Goal: Task Accomplishment & Management: Manage account settings

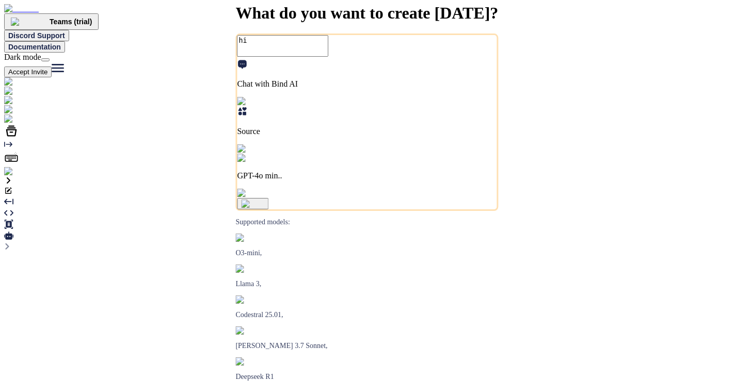
type textarea "x"
click at [21, 177] on img at bounding box center [21, 171] width 34 height 9
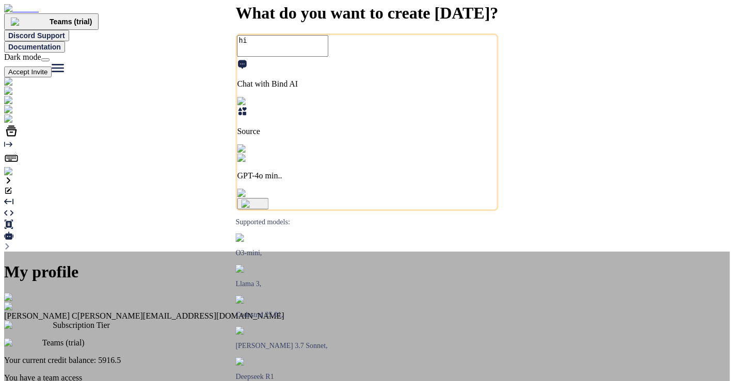
click at [135, 252] on div "My profile Saravanan C [EMAIL_ADDRESS][DOMAIN_NAME] Subscription Tier Teams (tr…" at bounding box center [367, 374] width 726 height 245
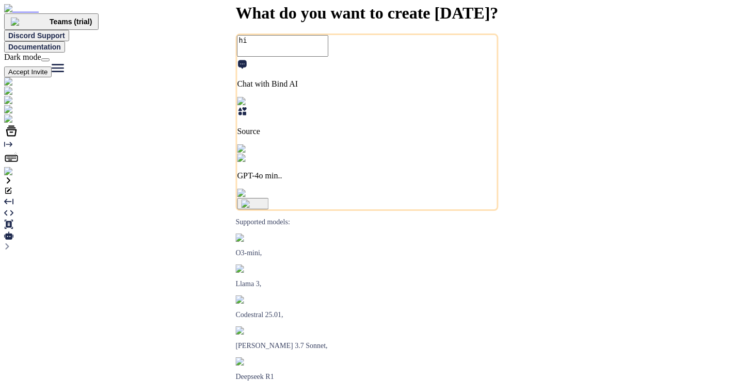
click at [14, 177] on img at bounding box center [21, 171] width 34 height 9
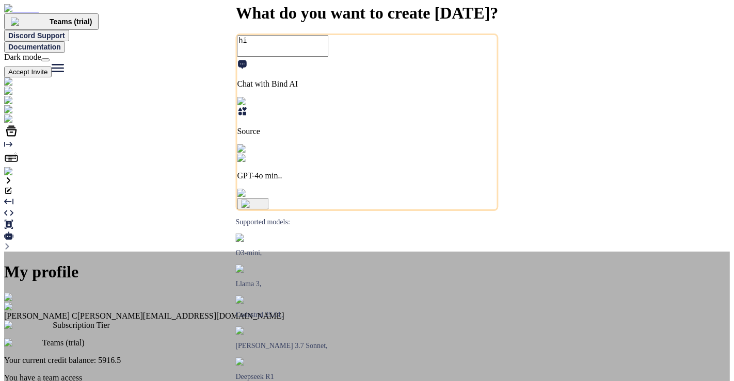
click at [122, 252] on div "My profile Saravanan C [EMAIL_ADDRESS][DOMAIN_NAME] Subscription Tier Teams (tr…" at bounding box center [367, 374] width 726 height 245
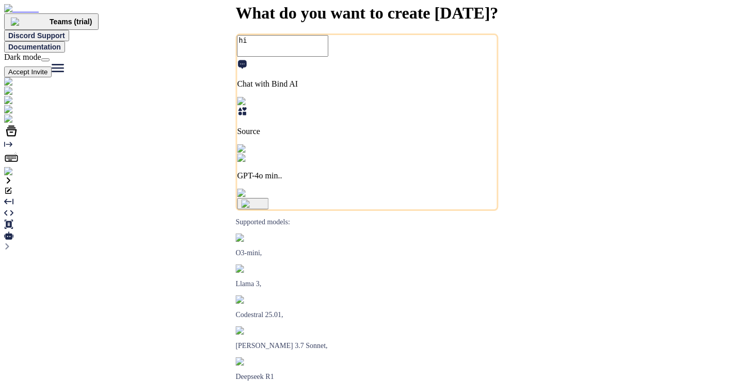
click at [16, 177] on img at bounding box center [21, 171] width 34 height 9
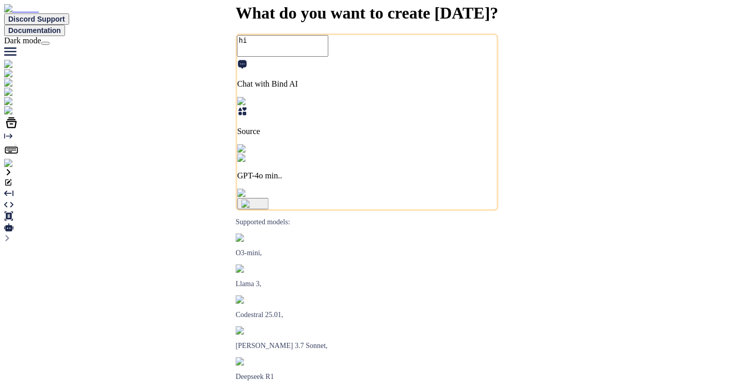
type textarea "x"
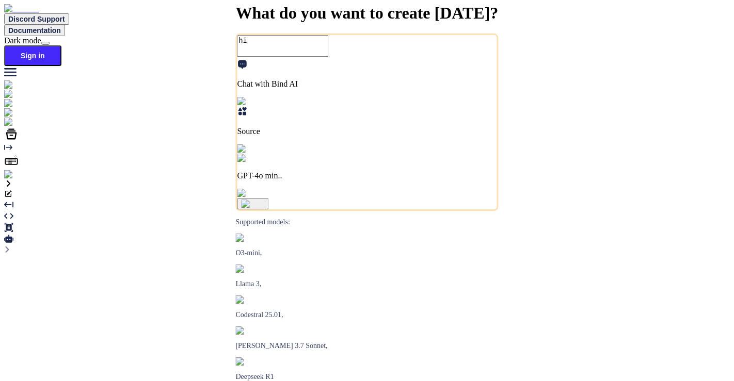
click at [19, 180] on img at bounding box center [18, 174] width 28 height 9
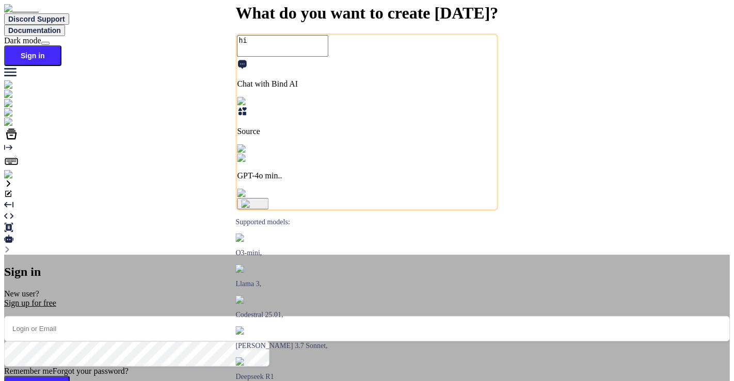
click at [269, 316] on input "email" at bounding box center [367, 328] width 726 height 25
type input "app7@yopmail.com"
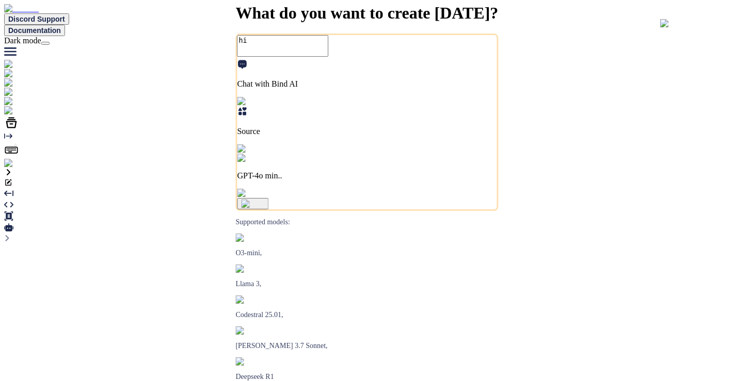
type textarea "x"
click at [13, 168] on img at bounding box center [21, 163] width 34 height 9
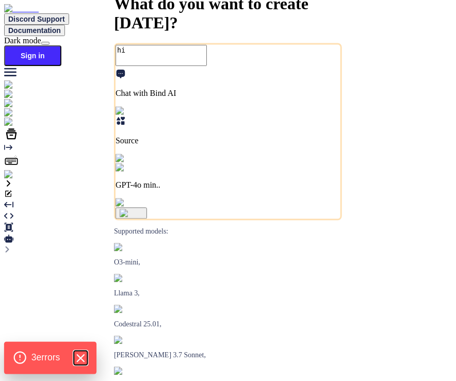
click at [87, 353] on icon "Hide Errors" at bounding box center [80, 358] width 13 height 13
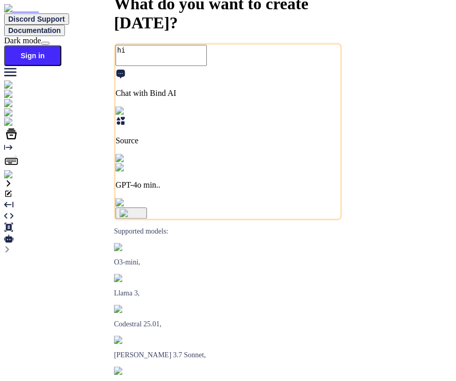
click at [16, 180] on img at bounding box center [18, 174] width 28 height 9
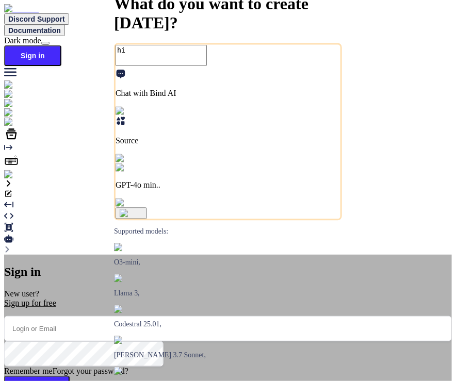
click at [177, 316] on input "email" at bounding box center [228, 328] width 448 height 25
type input "app7@yopmail.com"
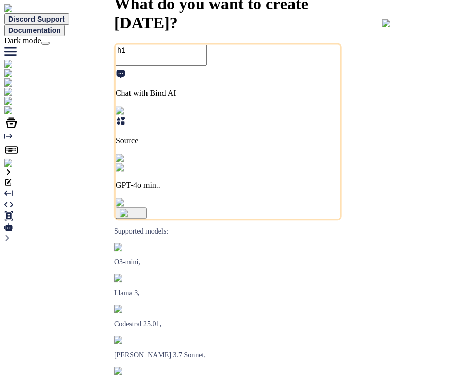
type textarea "x"
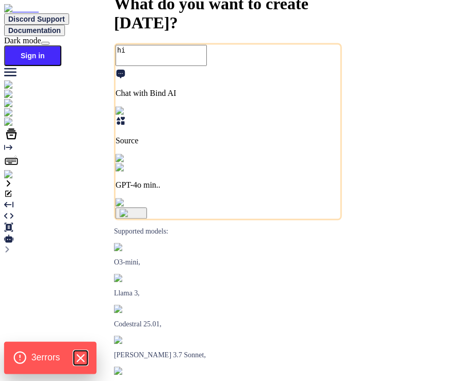
click at [83, 357] on icon "Hide Errors" at bounding box center [80, 358] width 13 height 13
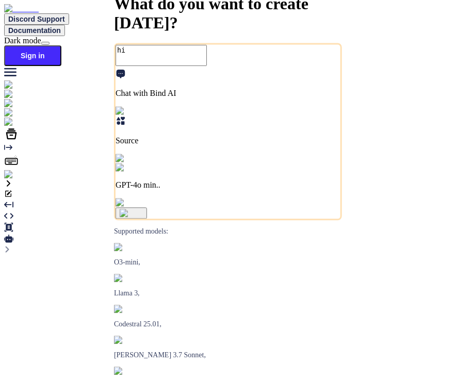
click at [12, 180] on img at bounding box center [18, 174] width 28 height 9
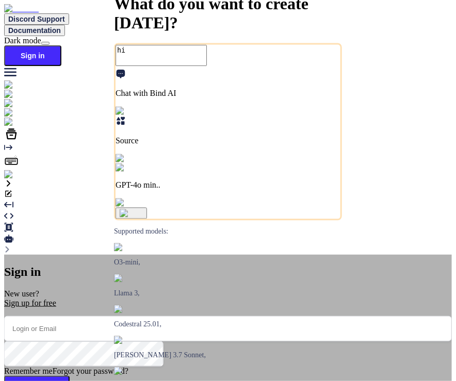
click at [183, 316] on input "email" at bounding box center [228, 328] width 448 height 25
type input "app7@yopmail.com"
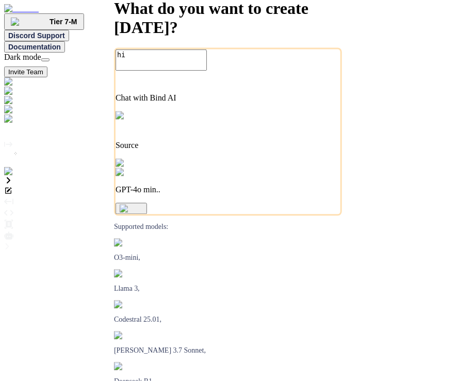
click at [292, 195] on p "GPT-4o min.." at bounding box center [228, 190] width 225 height 9
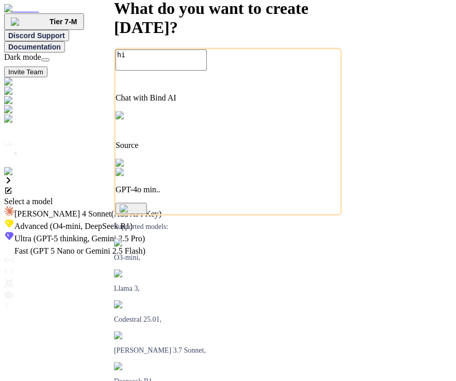
click at [162, 210] on span "Claude 4 Sonnet (Add API Key)" at bounding box center [87, 214] width 147 height 9
type textarea "x"
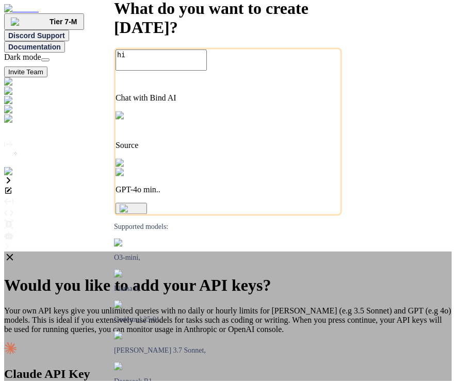
click at [13, 254] on icon at bounding box center [10, 257] width 7 height 7
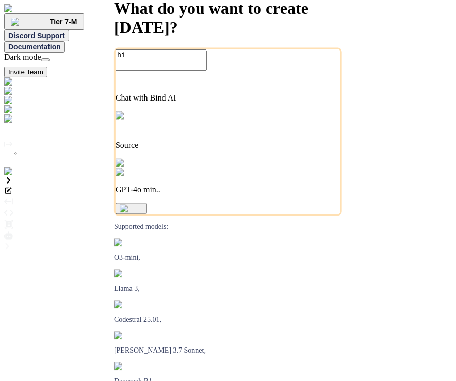
click at [317, 195] on p "GPT-4o min.." at bounding box center [228, 190] width 225 height 9
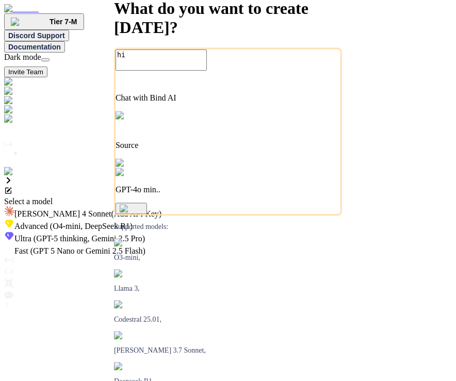
click at [162, 210] on span "(Add API Key)" at bounding box center [137, 214] width 51 height 9
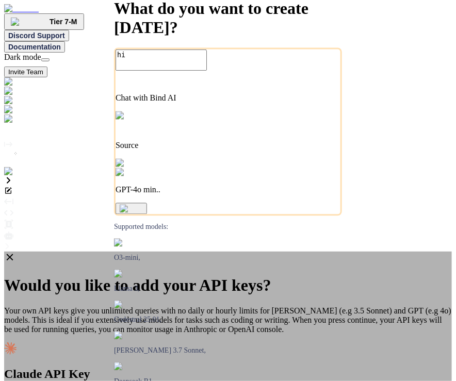
click at [15, 252] on icon at bounding box center [9, 257] width 11 height 11
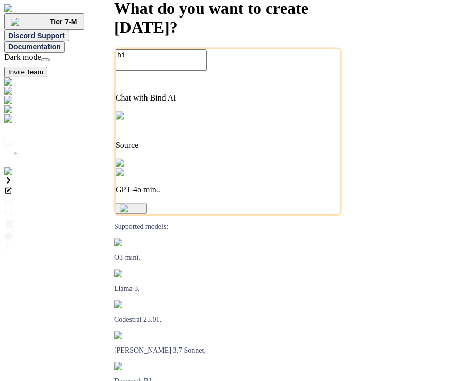
click at [298, 195] on p "GPT-4o min.." at bounding box center [228, 190] width 225 height 9
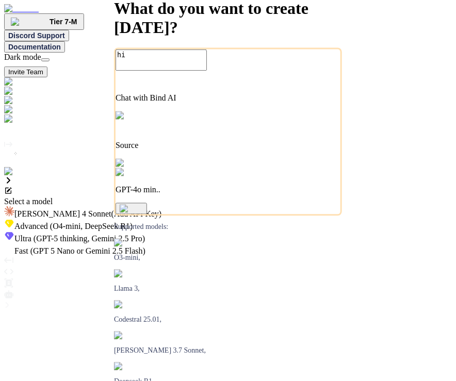
click at [162, 210] on span "[PERSON_NAME] 4 Sonnet (Add API Key)" at bounding box center [87, 214] width 147 height 9
type textarea "x"
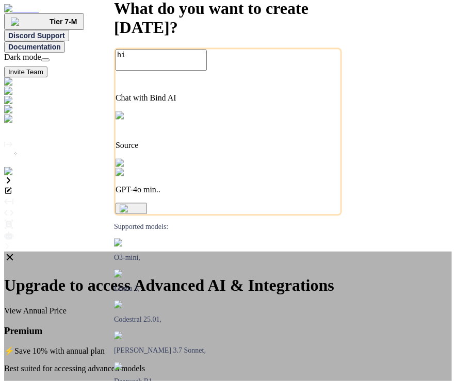
click at [13, 254] on icon at bounding box center [10, 257] width 7 height 7
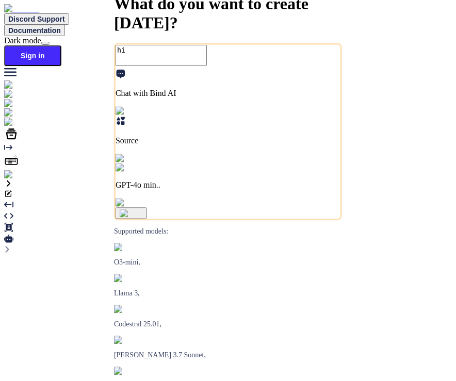
click at [11, 180] on img at bounding box center [18, 174] width 28 height 9
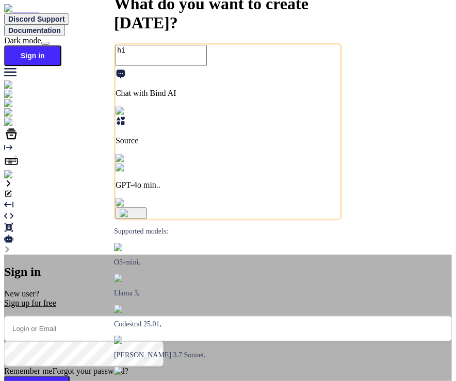
click at [33, 255] on div "Sign in New user? Sign up for free Remember me Forgot your password? Sign In or…" at bounding box center [228, 362] width 448 height 214
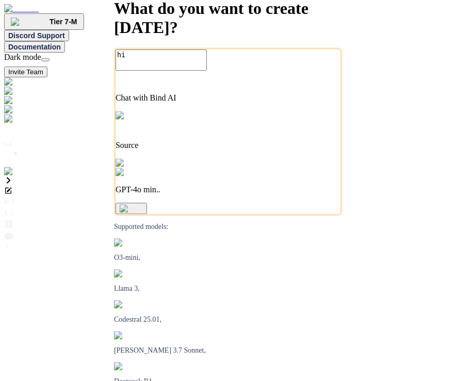
click at [15, 177] on img at bounding box center [21, 171] width 34 height 9
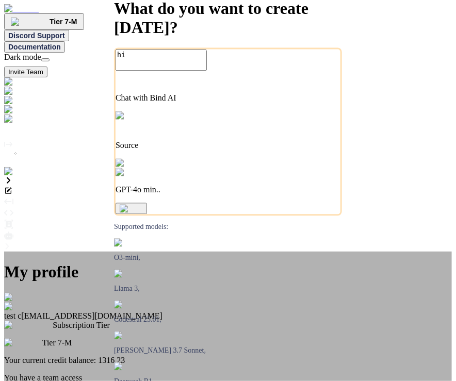
type textarea "x"
